Goal: Task Accomplishment & Management: Use online tool/utility

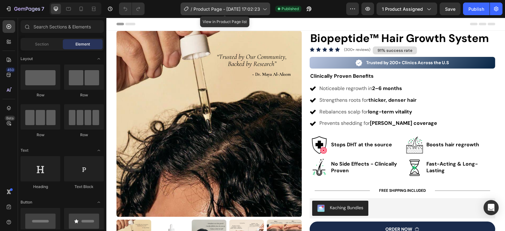
click at [265, 11] on icon at bounding box center [264, 9] width 6 height 6
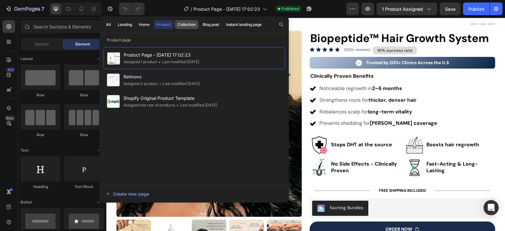
click at [189, 26] on div "Collection" at bounding box center [187, 25] width 18 height 6
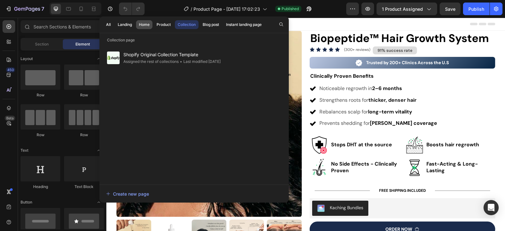
click at [149, 23] on div "Home" at bounding box center [144, 25] width 11 height 6
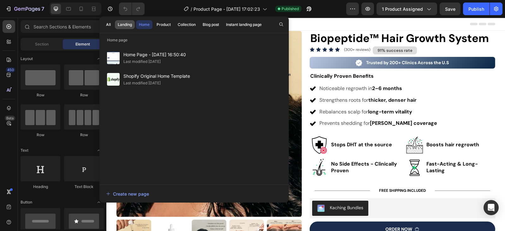
click at [128, 22] on div "Landing" at bounding box center [125, 25] width 14 height 6
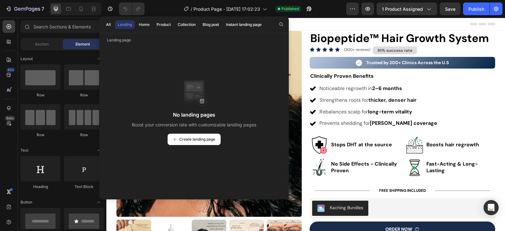
click at [153, 24] on div "All Landing Home Product Collection Blog post Instant landing page" at bounding box center [183, 24] width 169 height 16
click at [148, 24] on div "Home" at bounding box center [144, 25] width 11 height 6
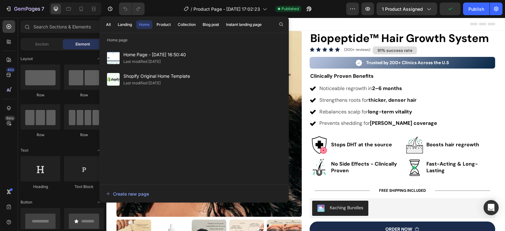
click at [404, 26] on div "Header" at bounding box center [305, 24] width 379 height 13
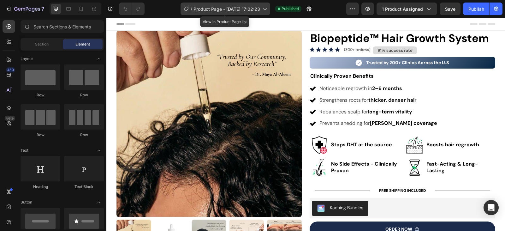
click at [266, 13] on div "/ Product Page - Sep 9, 17:02:23" at bounding box center [225, 9] width 90 height 13
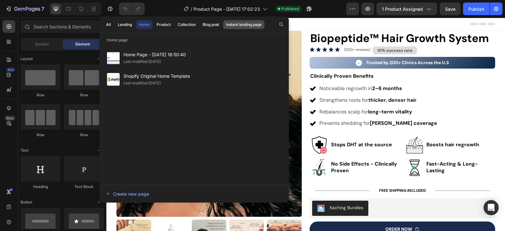
click at [251, 26] on div "Instant landing page" at bounding box center [244, 25] width 36 height 6
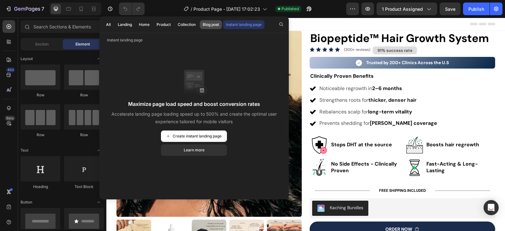
click at [215, 20] on button "Blog post" at bounding box center [211, 24] width 22 height 9
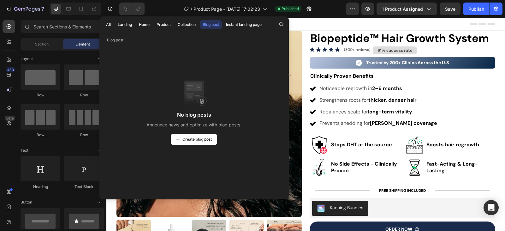
click at [184, 20] on div "All Landing Home Product Collection Blog post Instant landing page" at bounding box center [183, 24] width 169 height 16
click at [183, 24] on div "Collection" at bounding box center [187, 25] width 18 height 6
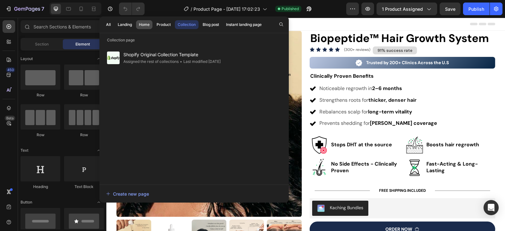
click at [151, 21] on button "Home" at bounding box center [144, 24] width 16 height 9
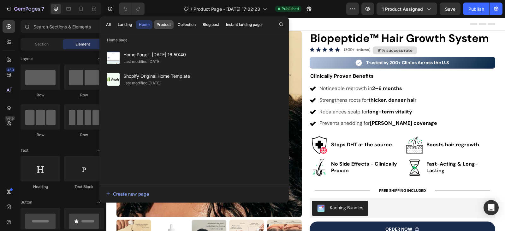
click at [165, 22] on div "Product" at bounding box center [163, 25] width 14 height 6
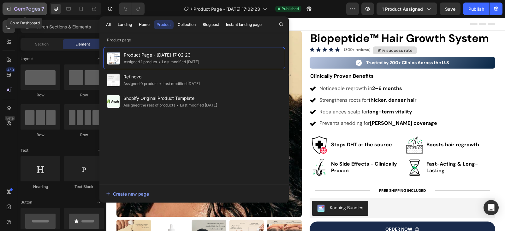
click at [19, 9] on icon "button" at bounding box center [27, 9] width 26 height 5
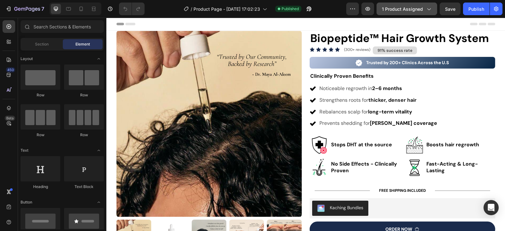
click at [434, 10] on button "1 product assigned" at bounding box center [406, 9] width 61 height 13
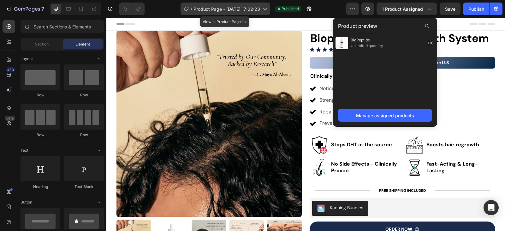
click at [262, 11] on icon at bounding box center [264, 9] width 6 height 6
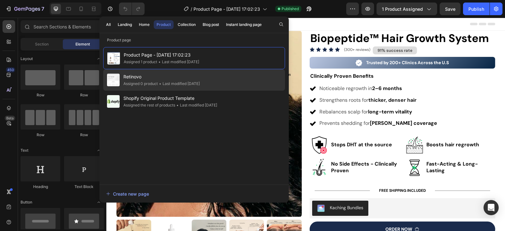
click at [193, 73] on div "Retinovo Assigned 0 product • Last modified 18 days ago" at bounding box center [194, 79] width 182 height 21
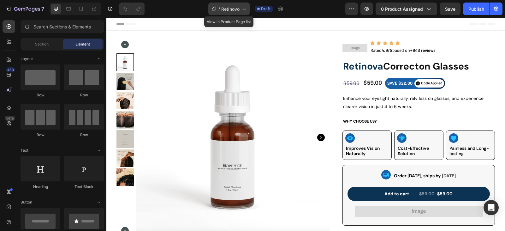
click at [238, 11] on span "Retinovo" at bounding box center [230, 9] width 18 height 7
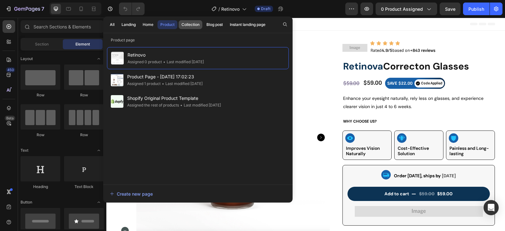
click at [192, 26] on div "Collection" at bounding box center [190, 25] width 18 height 6
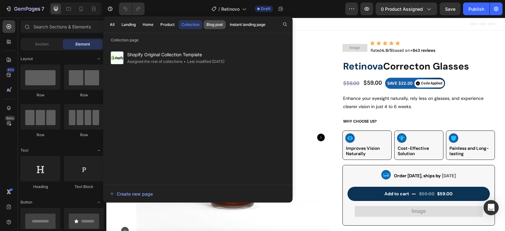
click at [217, 24] on div "Blog post" at bounding box center [214, 25] width 16 height 6
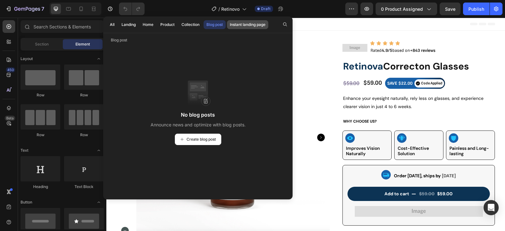
click at [238, 24] on div "Instant landing page" at bounding box center [248, 25] width 36 height 6
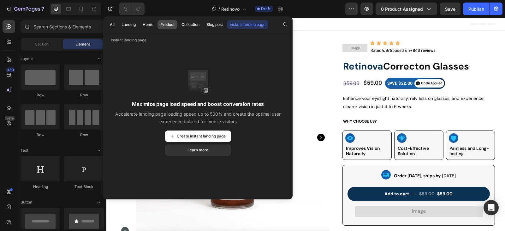
click at [161, 24] on div "Product" at bounding box center [167, 25] width 14 height 6
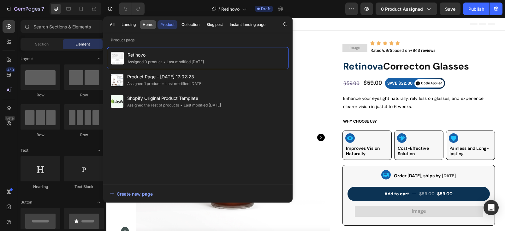
click at [153, 25] on div "Home" at bounding box center [148, 25] width 11 height 6
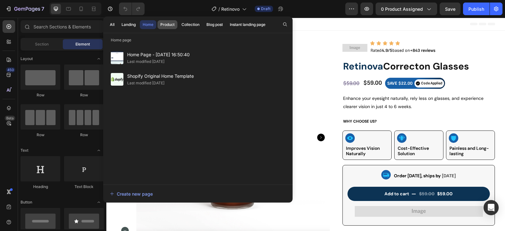
click at [161, 23] on div "Product" at bounding box center [167, 25] width 14 height 6
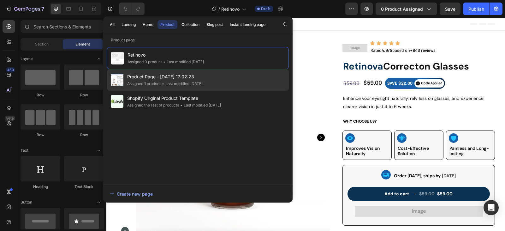
click at [177, 73] on div "Product Page - [DATE] 17:02:23 Assigned 1 product • Last modified [DATE]" at bounding box center [198, 79] width 182 height 21
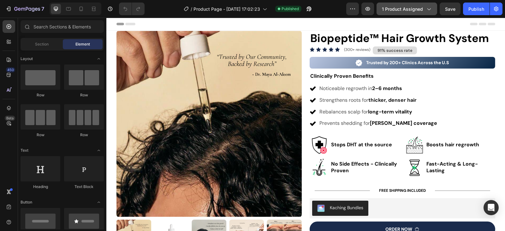
click at [434, 9] on button "1 product assigned" at bounding box center [406, 9] width 61 height 13
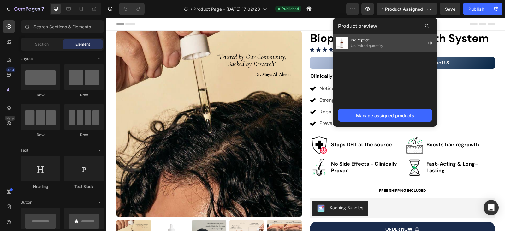
click at [431, 42] on icon at bounding box center [430, 42] width 9 height 9
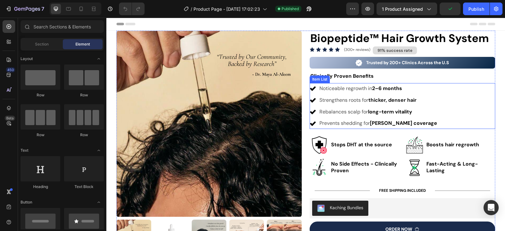
scroll to position [126, 0]
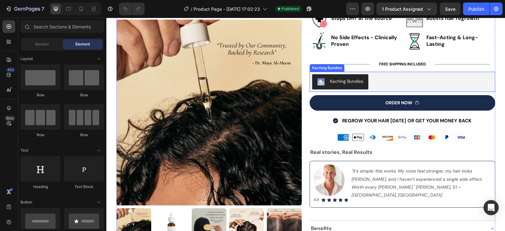
click at [390, 82] on div "Kaching Bundles" at bounding box center [402, 81] width 180 height 15
